Goal: Task Accomplishment & Management: Use online tool/utility

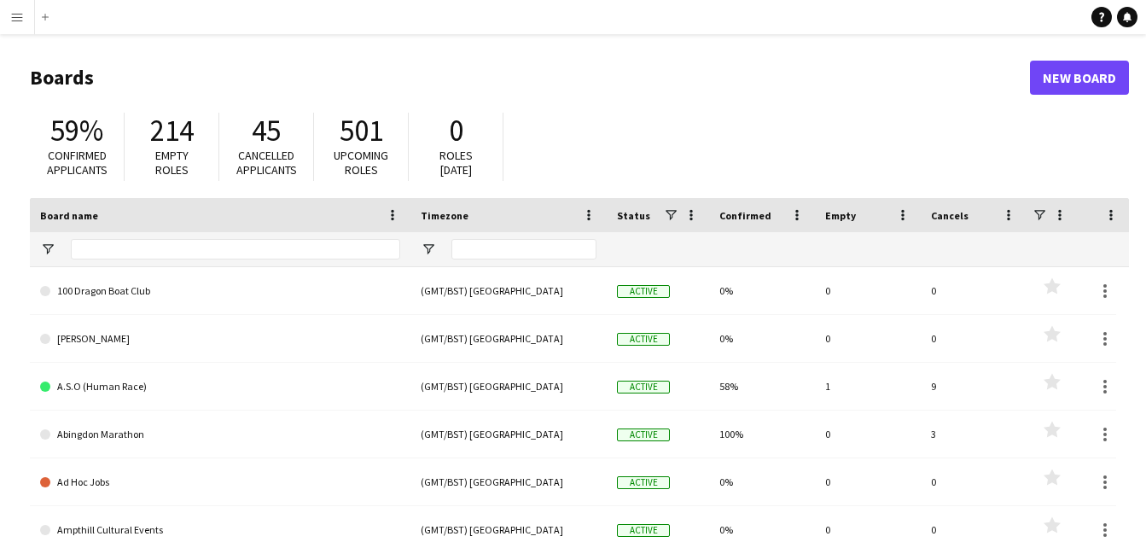
click at [20, 18] on app-icon "Menu" at bounding box center [17, 17] width 14 height 14
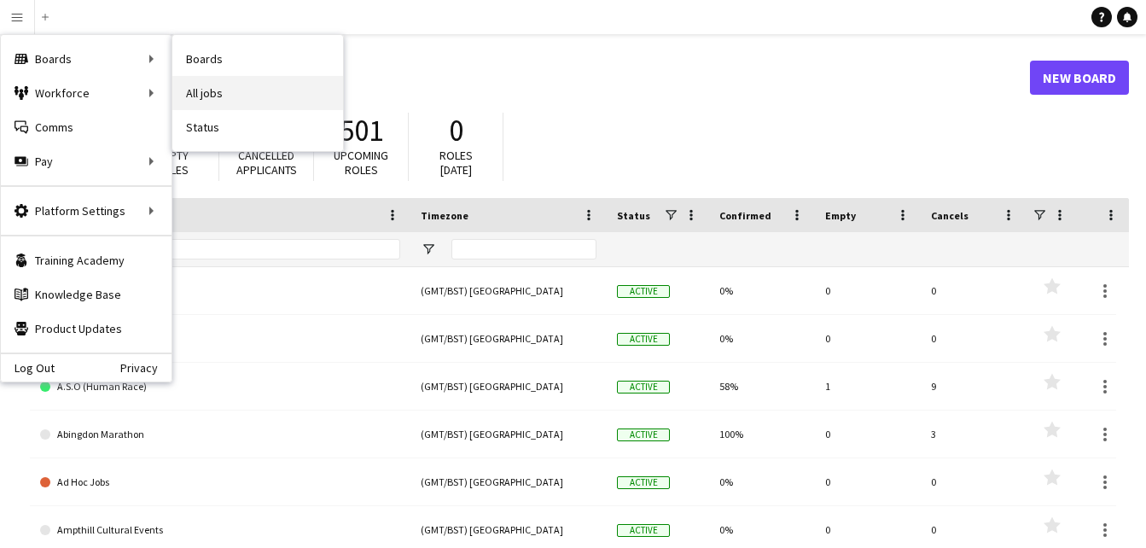
click at [239, 96] on link "All jobs" at bounding box center [257, 93] width 171 height 34
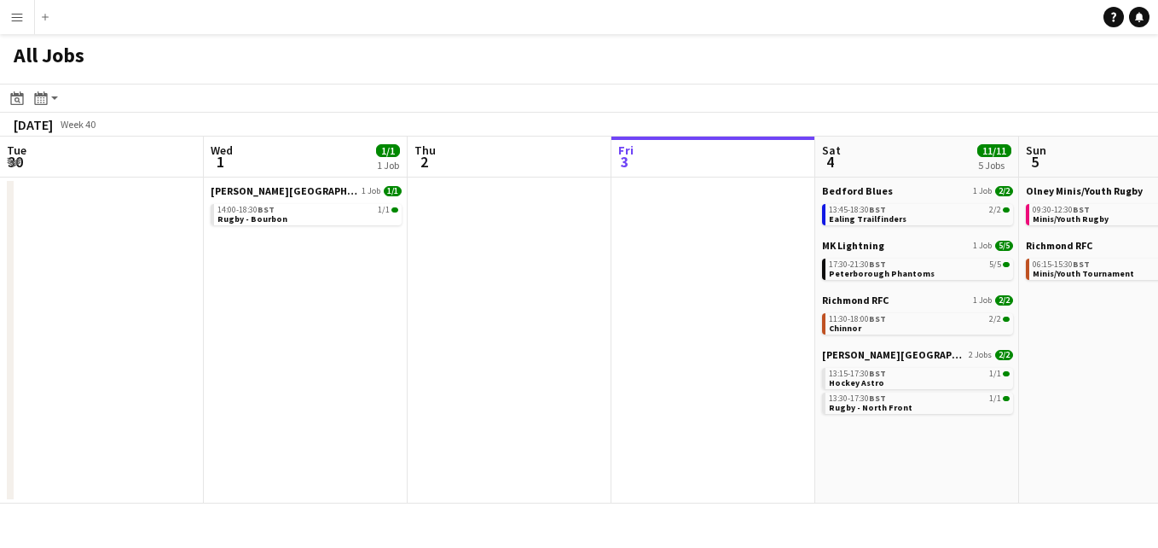
scroll to position [0, 408]
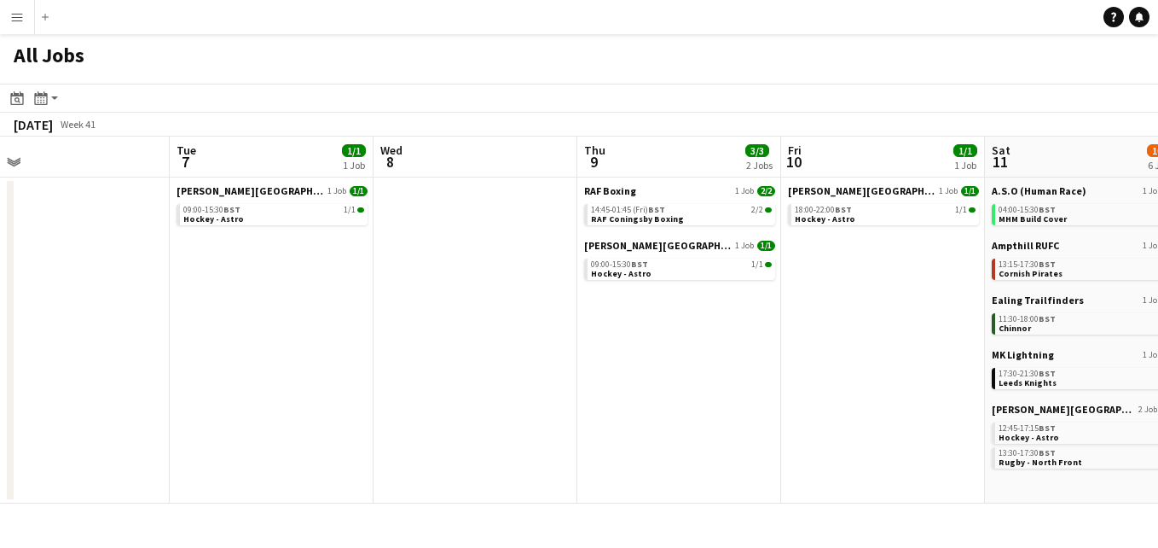
drag, startPoint x: 1091, startPoint y: 339, endPoint x: 270, endPoint y: 371, distance: 821.2
click at [271, 371] on app-calendar-viewport "Fri 3 Sat 4 11/11 5 Jobs Sun 5 4/4 2 Jobs Mon 6 Tue 7 1/1 1 Job Wed 8 Thu 9 3/3…" at bounding box center [579, 319] width 1158 height 367
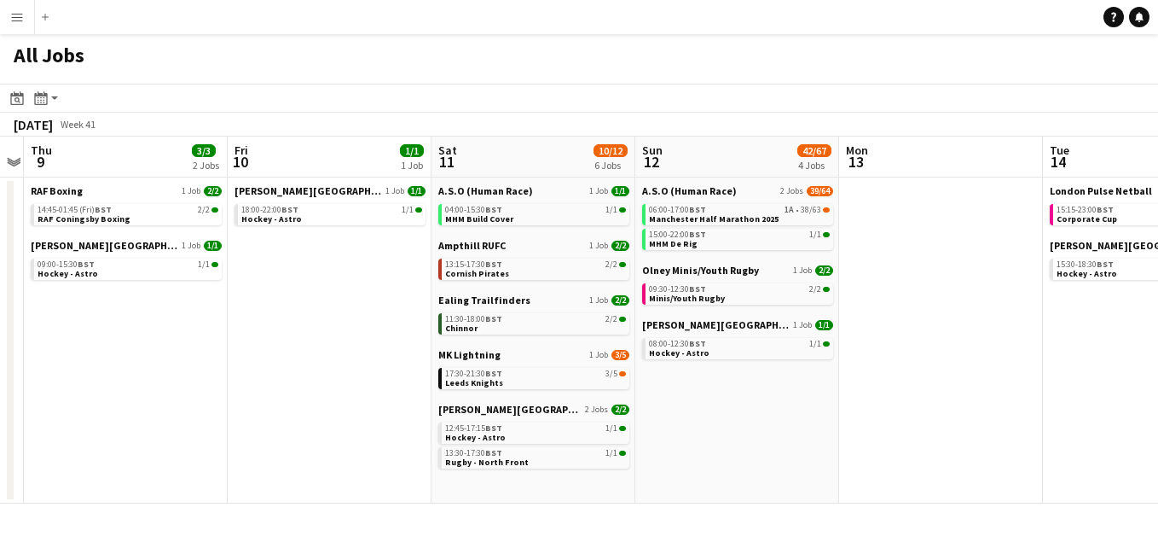
scroll to position [0, 605]
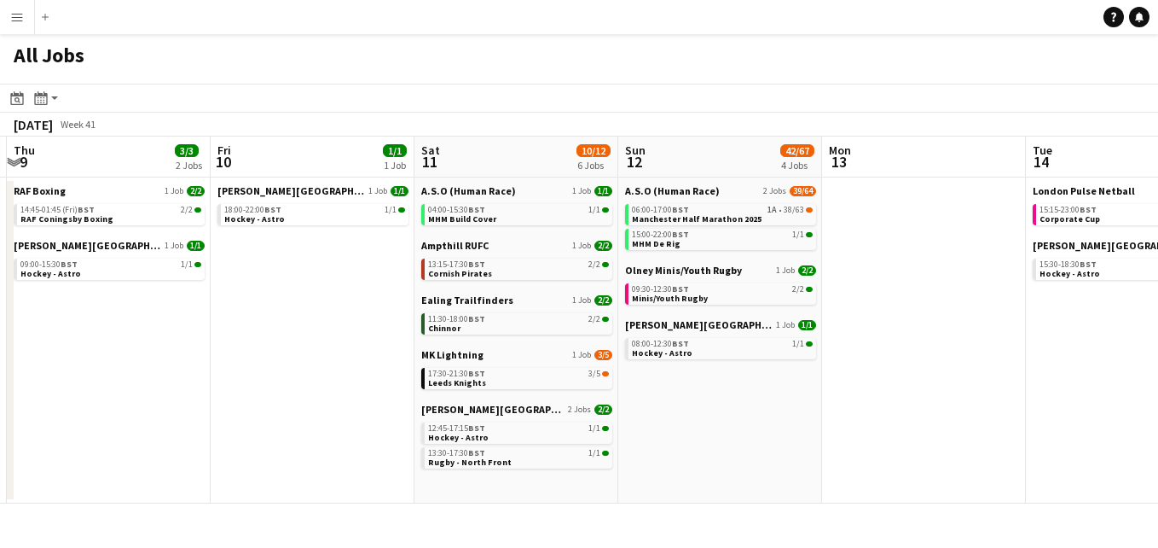
drag, startPoint x: 938, startPoint y: 357, endPoint x: 395, endPoint y: 380, distance: 543.8
click at [395, 380] on app-calendar-viewport "Mon 6 Tue 7 1/1 1 Job Wed 8 Thu 9 3/3 2 Jobs Fri 10 1/1 1 Job Sat 11 10/12 6 Jo…" at bounding box center [579, 319] width 1158 height 367
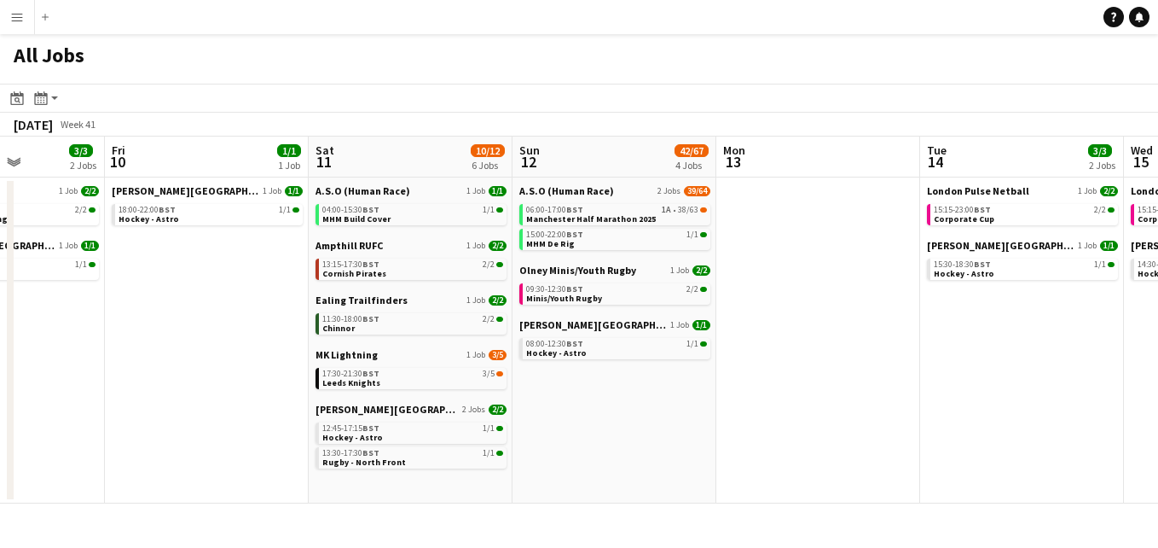
scroll to position [0, 711]
drag, startPoint x: 784, startPoint y: 416, endPoint x: 677, endPoint y: 419, distance: 106.7
click at [677, 419] on app-calendar-viewport "Mon 6 Tue 7 1/1 1 Job Wed 8 Thu 9 3/3 2 Jobs Fri 10 1/1 1 Job Sat 11 10/12 6 Jo…" at bounding box center [579, 319] width 1158 height 367
click at [406, 265] on div "13:15-17:30 BST 2/2" at bounding box center [412, 264] width 181 height 9
click at [499, 247] on span "2/2" at bounding box center [497, 246] width 18 height 10
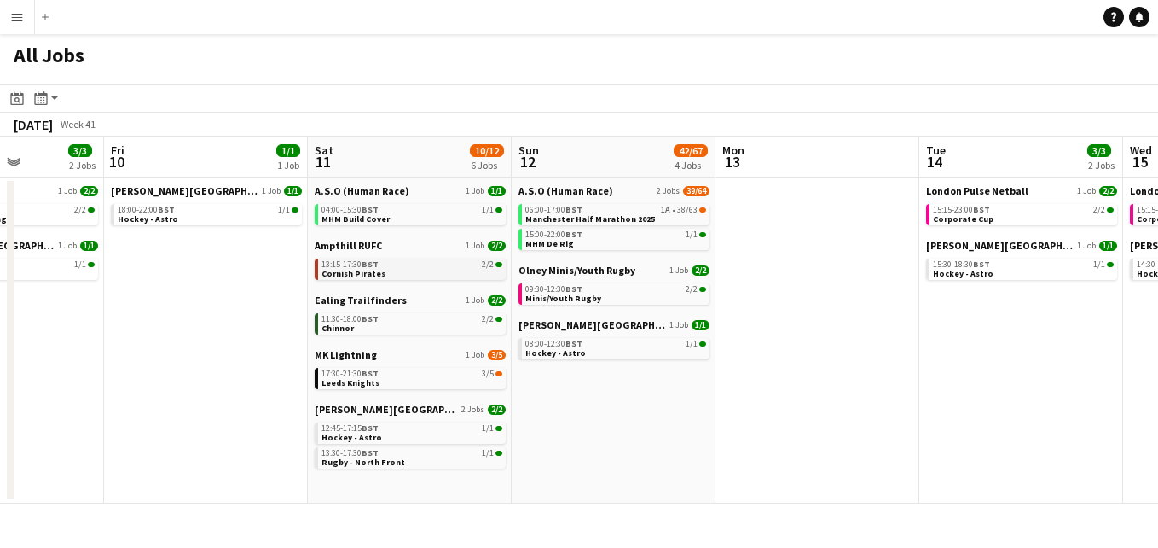
click at [500, 262] on span at bounding box center [499, 264] width 7 height 5
click at [442, 299] on link "Ealing Trailfinders 1 Job 2/2" at bounding box center [410, 299] width 191 height 13
click at [500, 299] on span "2/2" at bounding box center [497, 300] width 18 height 10
click at [351, 322] on span "11:30-18:00 BST" at bounding box center [350, 319] width 57 height 9
click at [351, 380] on span "Leeds Knights" at bounding box center [351, 382] width 58 height 11
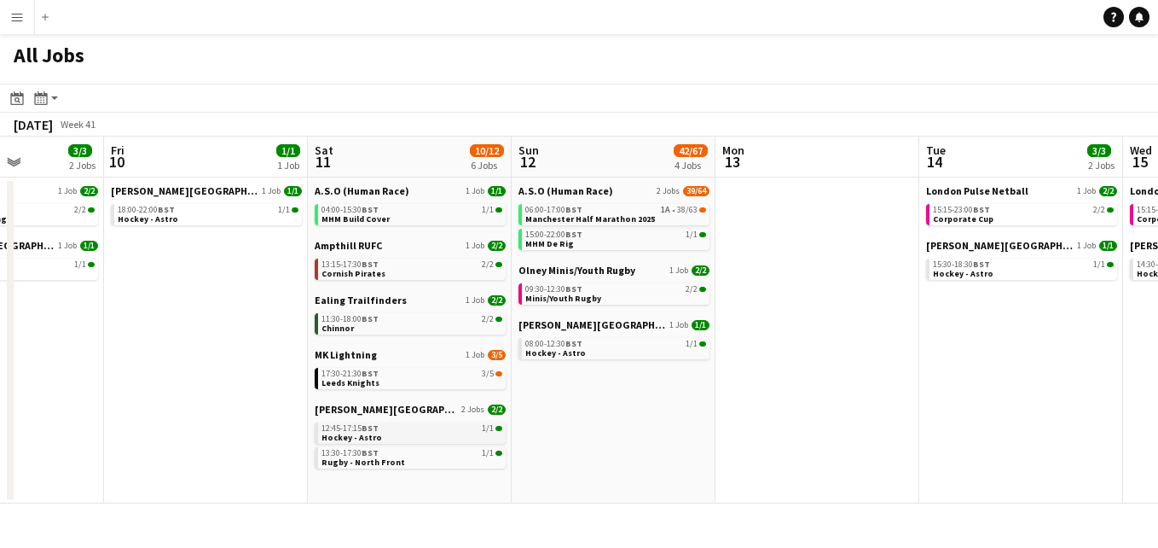
click at [396, 436] on link "12:45-17:15 BST 1/1 Hockey - Astro" at bounding box center [412, 432] width 181 height 20
click at [594, 220] on span "Manchester Half Marathon 2025" at bounding box center [590, 218] width 130 height 11
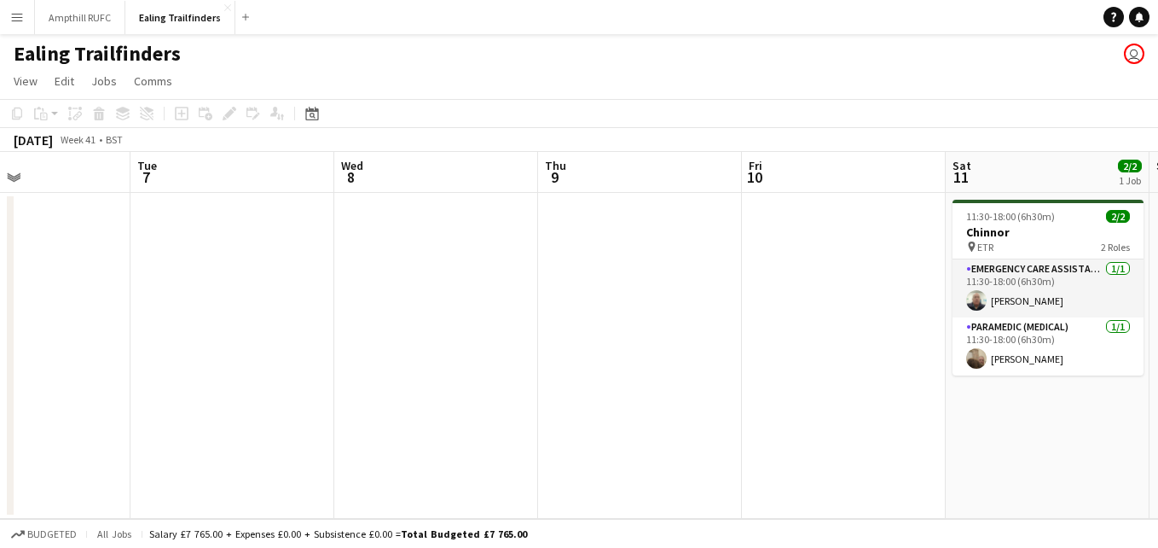
drag, startPoint x: 987, startPoint y: 308, endPoint x: 55, endPoint y: 256, distance: 932.9
click at [55, 256] on app-calendar-viewport "Fri 3 Sat 4 Sun 5 Mon 6 Tue 7 Wed 8 Thu 9 Fri 10 Sat 11 2/2 1 Job Sun 12 Mon 13…" at bounding box center [579, 335] width 1158 height 367
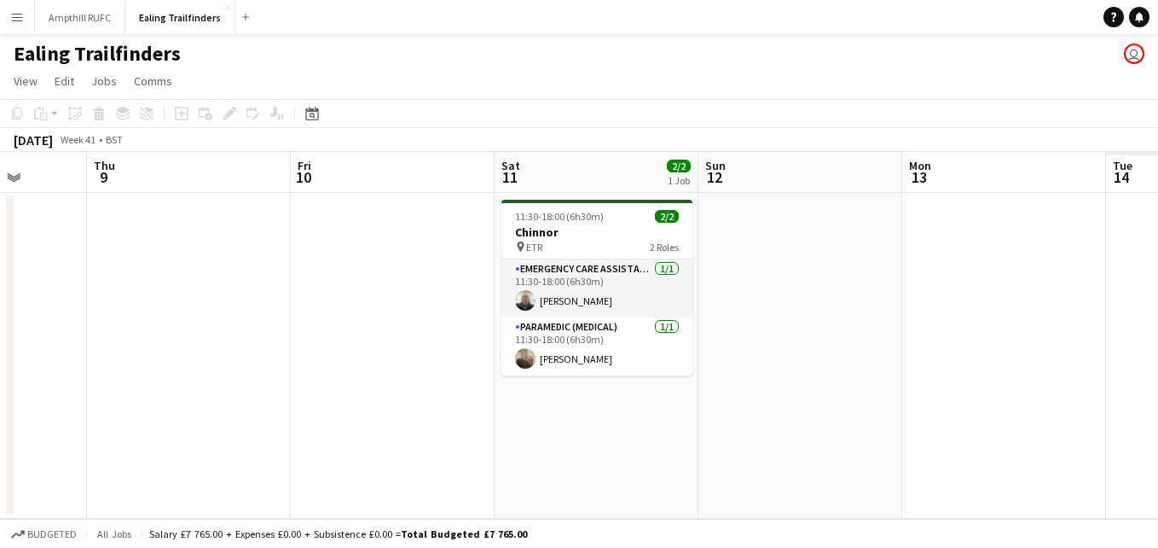
scroll to position [0, 612]
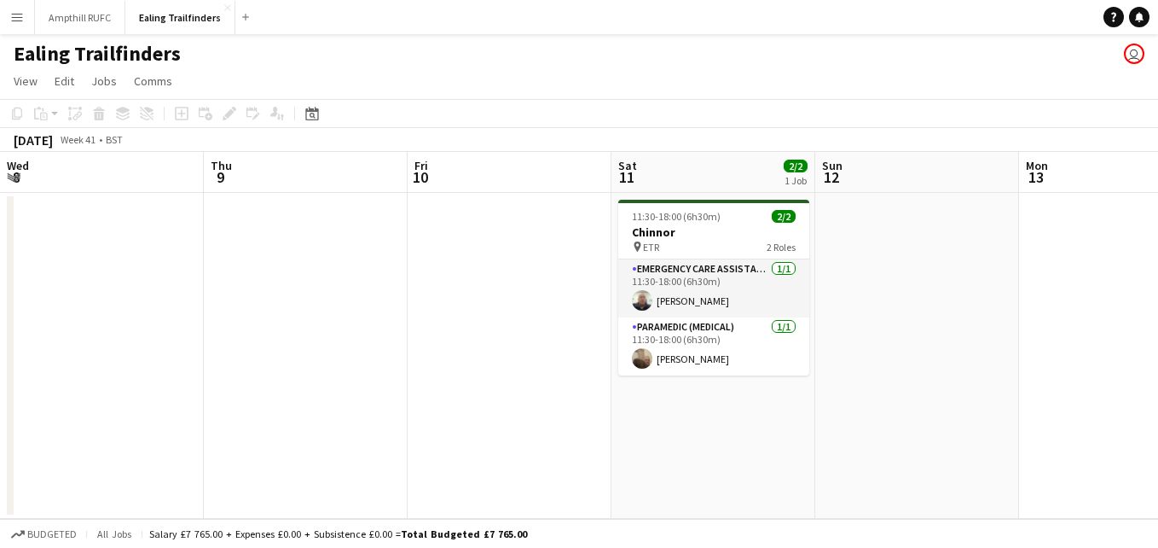
drag, startPoint x: 860, startPoint y: 318, endPoint x: 569, endPoint y: 282, distance: 293.1
click at [569, 282] on app-calendar-viewport "Sun 5 Mon 6 Tue 7 Wed 8 Thu 9 Fri 10 Sat 11 2/2 1 Job Sun 12 Mon 13 Tue 14 Wed …" at bounding box center [579, 335] width 1158 height 367
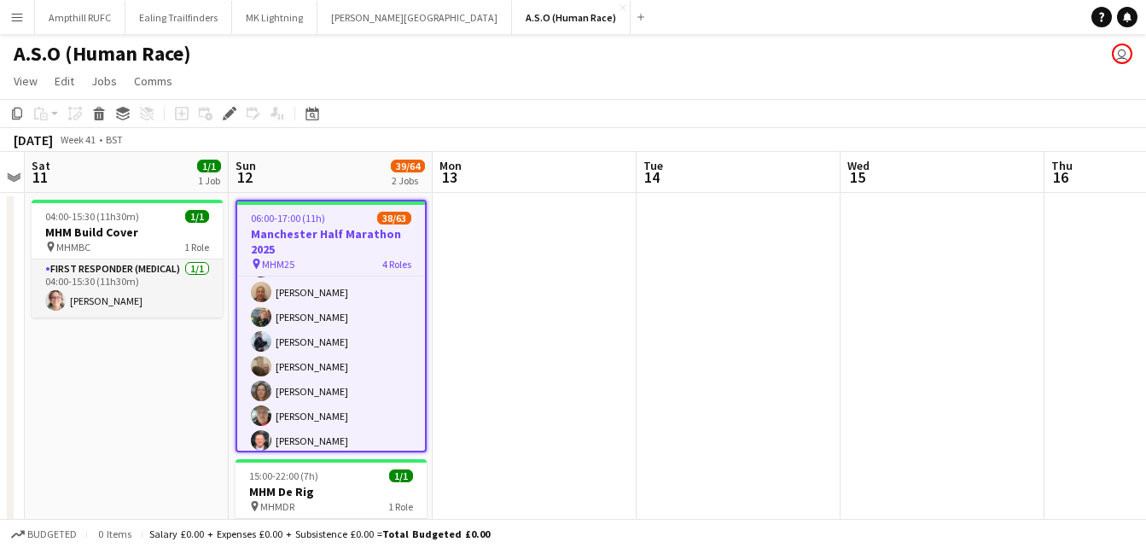
scroll to position [1517, 0]
